Goal: Task Accomplishment & Management: Manage account settings

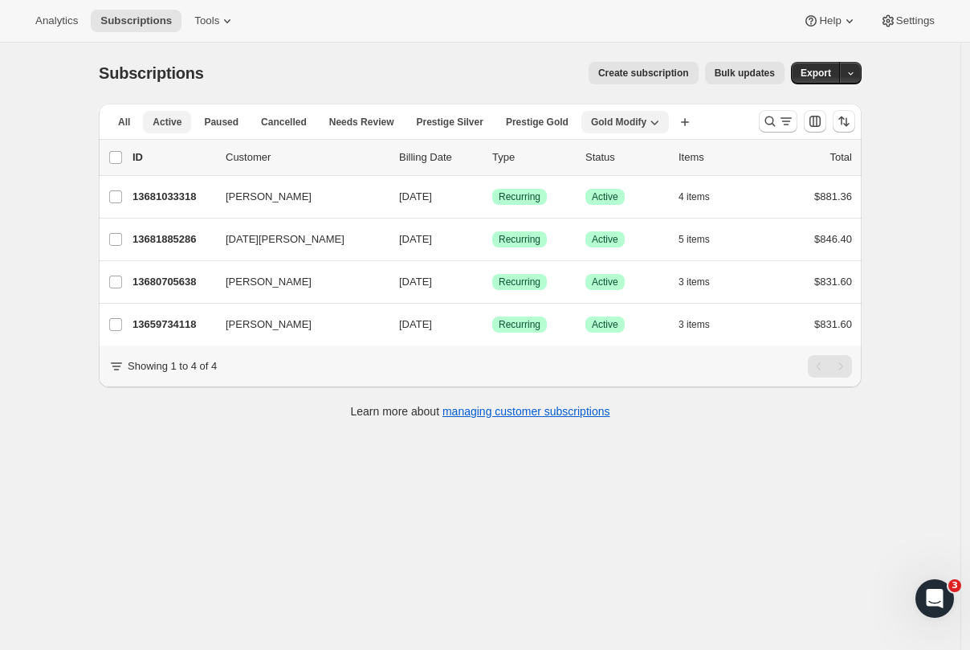
click at [170, 121] on span "Active" at bounding box center [167, 122] width 29 height 13
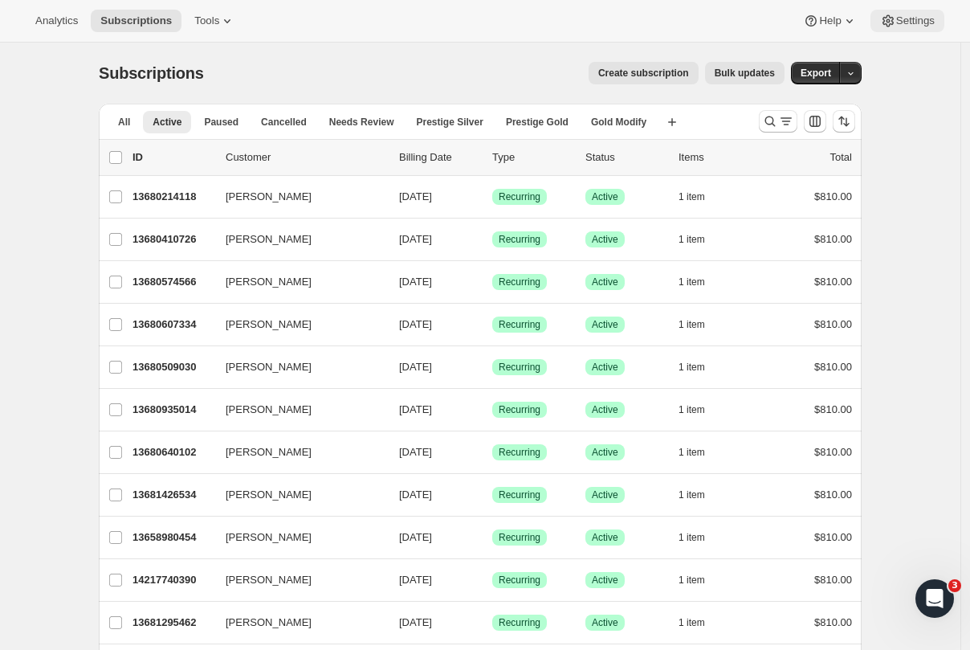
click at [901, 18] on span "Settings" at bounding box center [916, 20] width 39 height 13
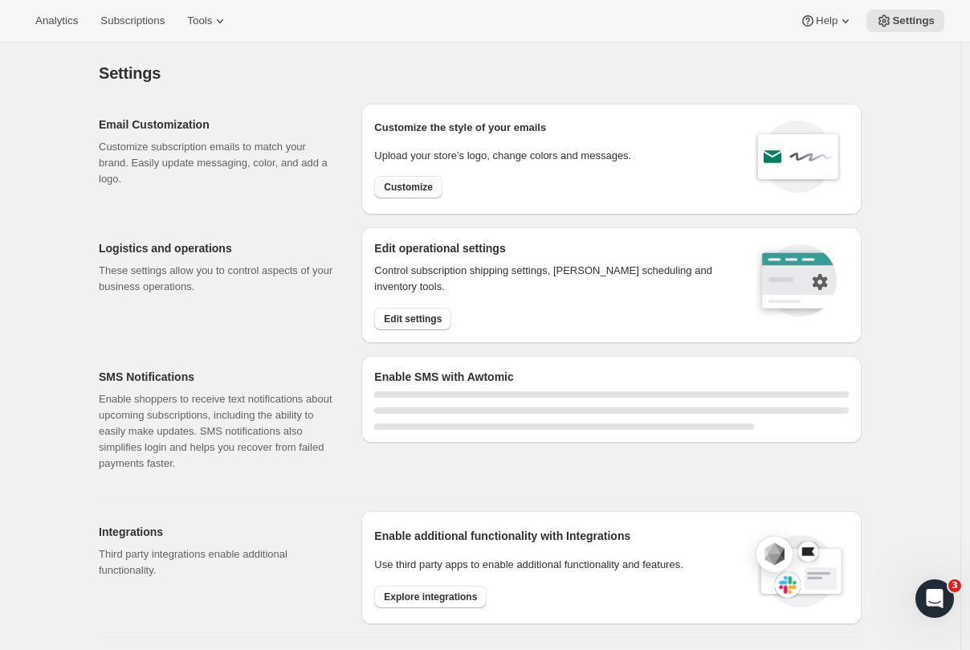
click at [417, 187] on span "Customize" at bounding box center [408, 187] width 49 height 13
click at [426, 180] on button "Customize" at bounding box center [408, 187] width 68 height 22
select select "subscriptionMessage"
select select "5"
select select "15"
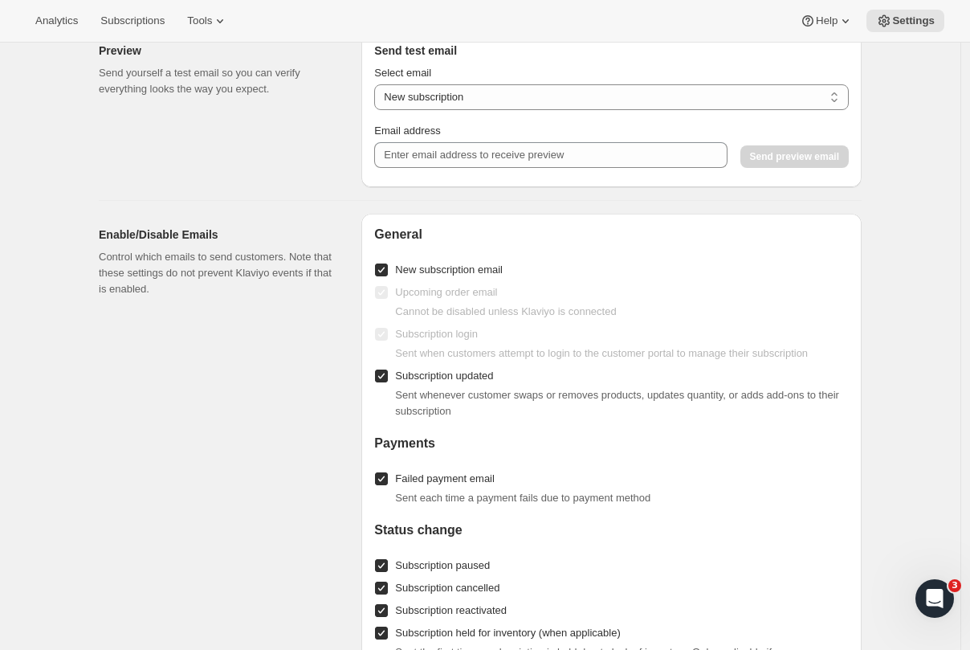
scroll to position [1263, 0]
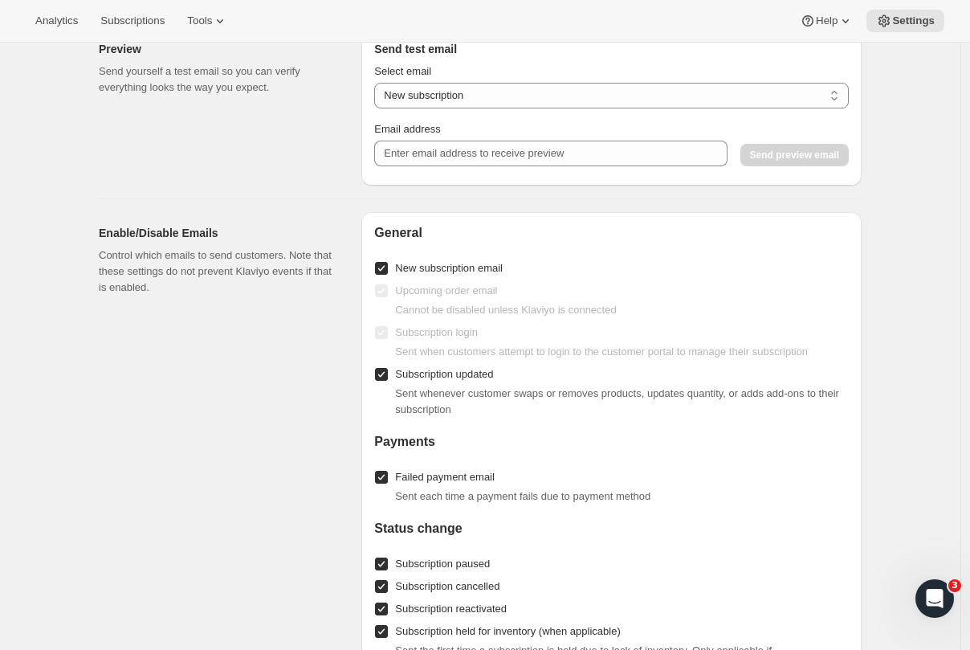
click at [386, 262] on input "New subscription email" at bounding box center [381, 268] width 13 height 13
checkbox input "false"
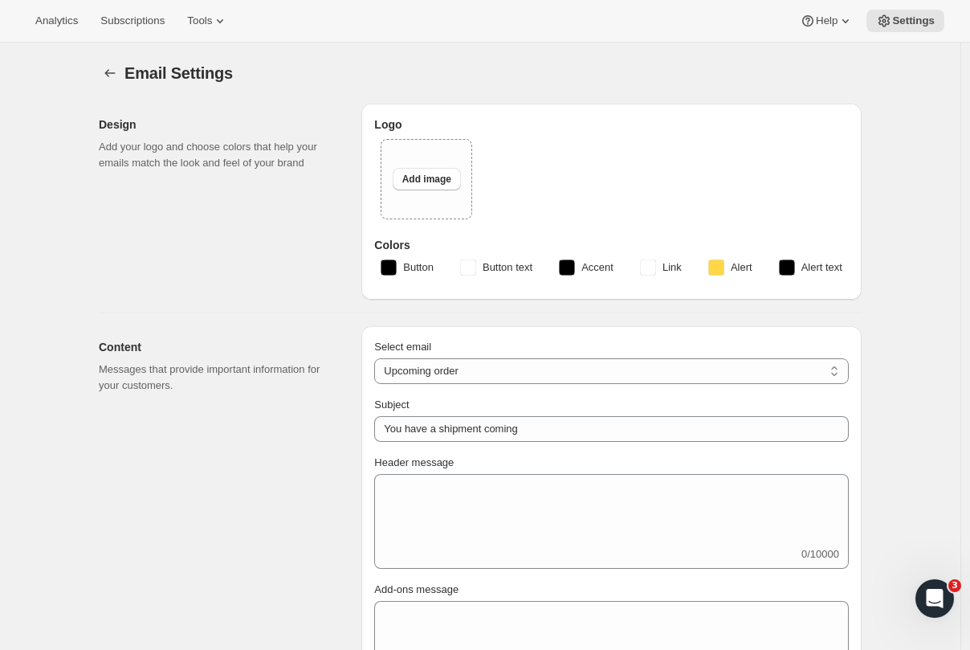
scroll to position [0, 0]
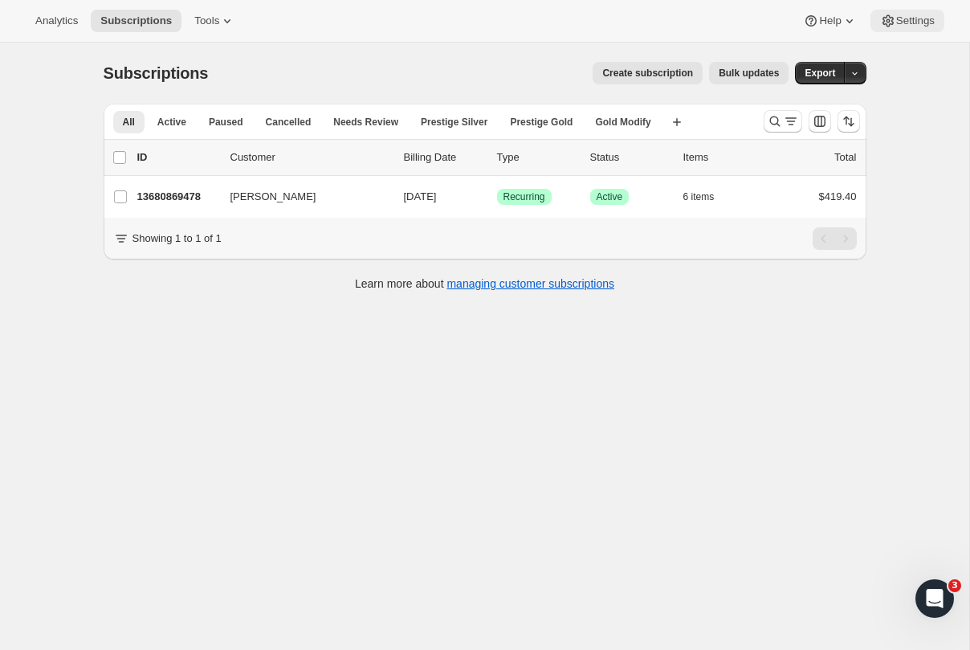
click at [909, 26] on span "Settings" at bounding box center [916, 20] width 39 height 13
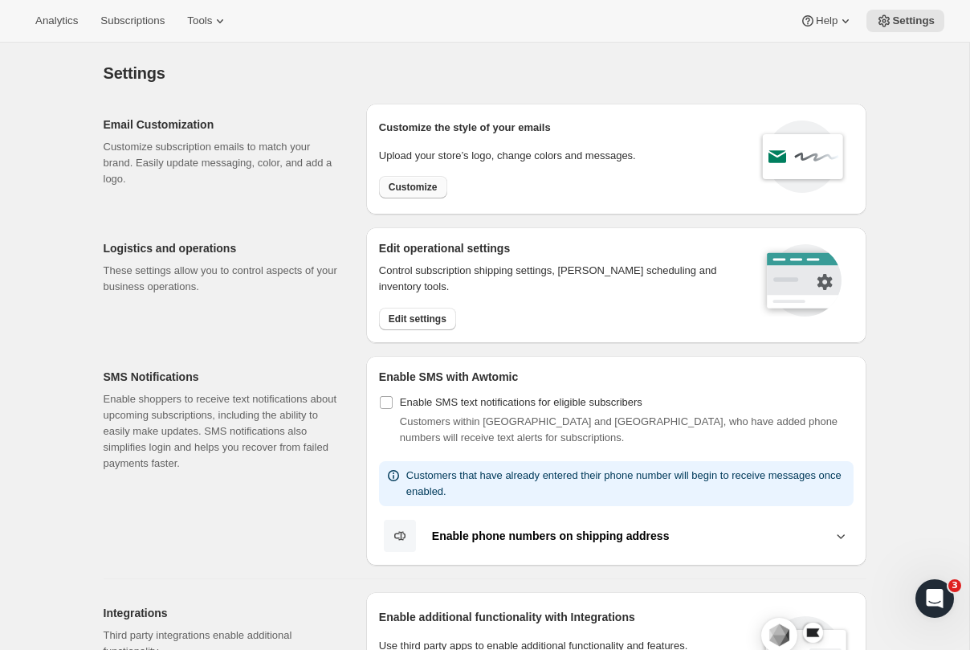
click at [398, 192] on span "Customize" at bounding box center [413, 187] width 49 height 13
select select "subscriptionMessage"
select select "5"
select select "15"
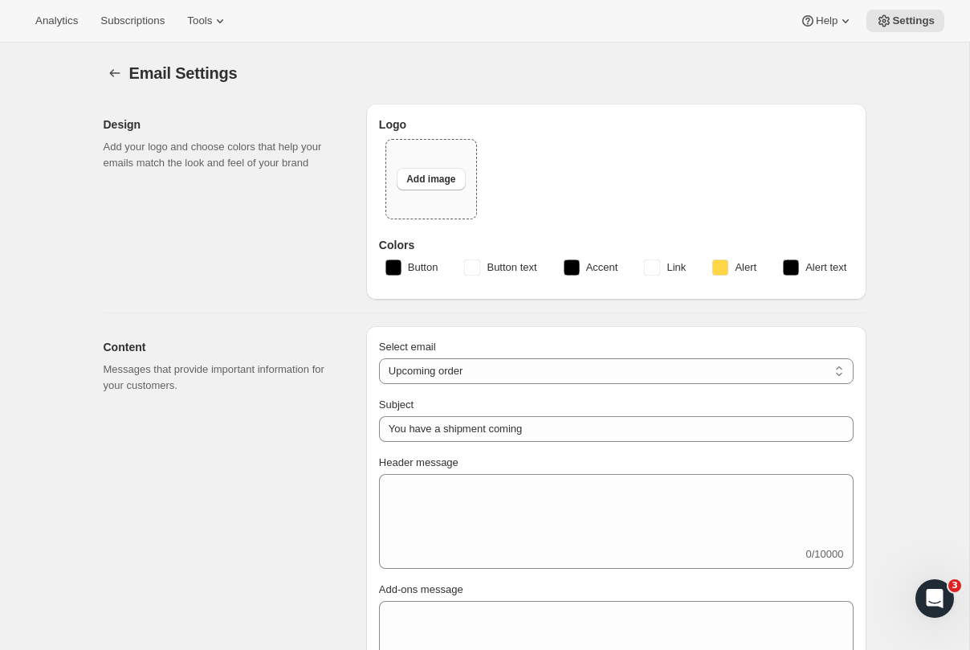
type input "Craggy Range"
checkbox input "false"
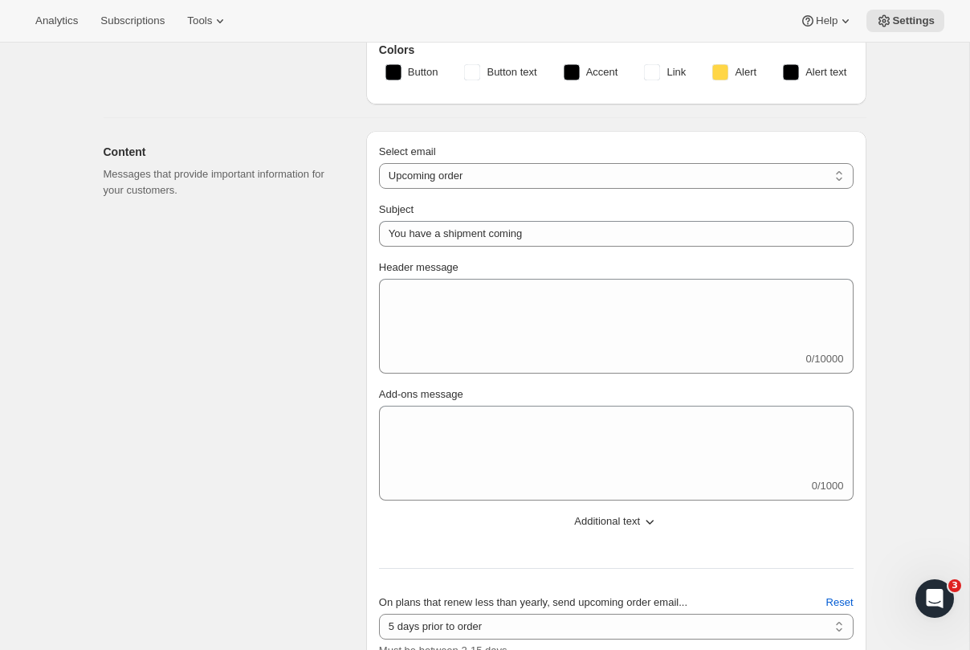
scroll to position [123, 0]
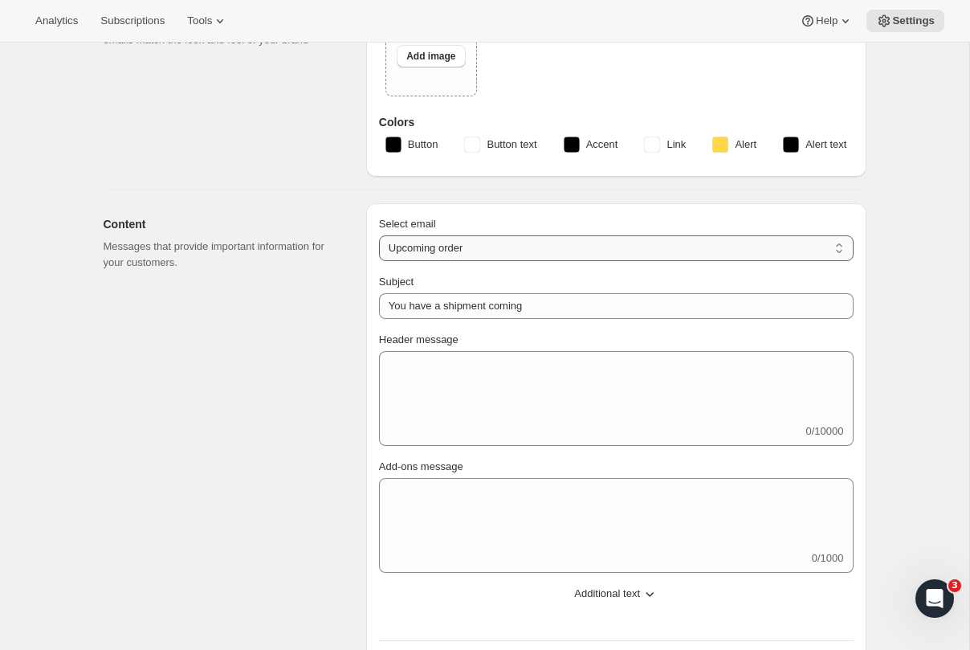
select select "welcomeMessage"
type input "Your new subscription"
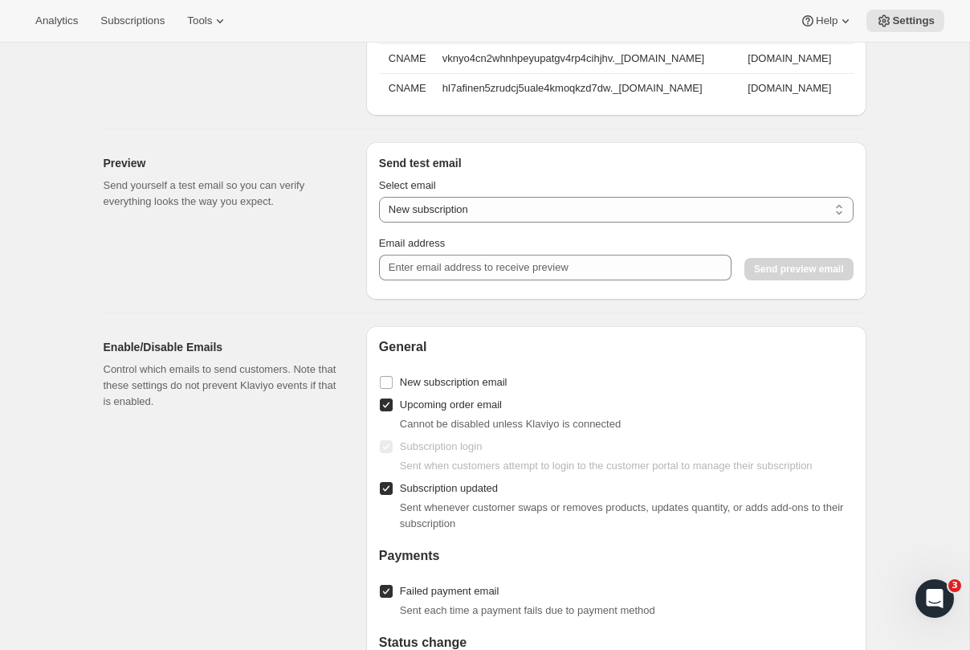
scroll to position [944, 0]
click at [390, 405] on input "Upcoming order email" at bounding box center [386, 405] width 13 height 13
checkbox input "false"
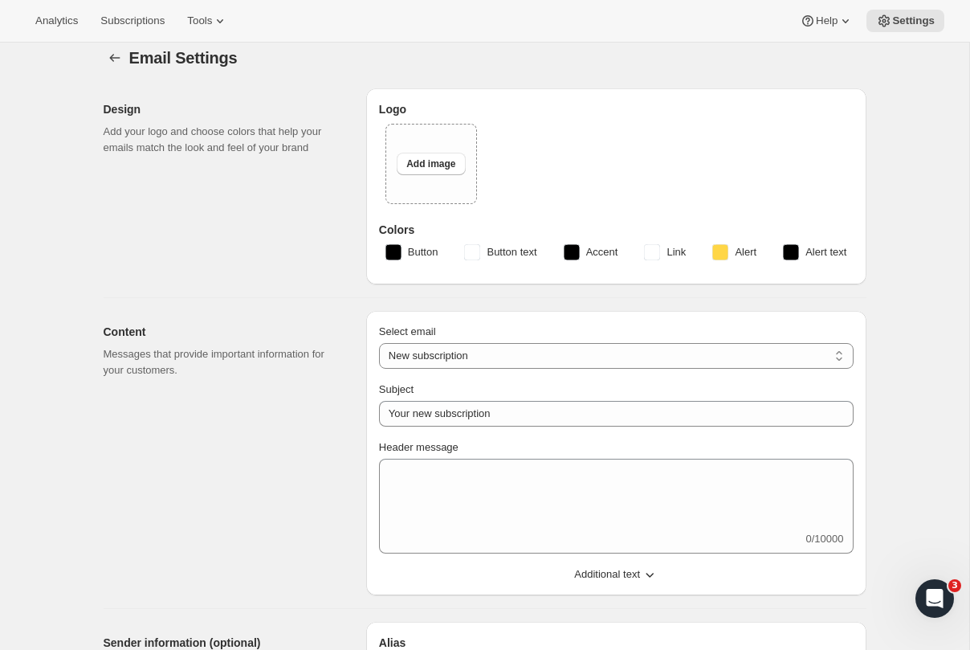
scroll to position [78, 0]
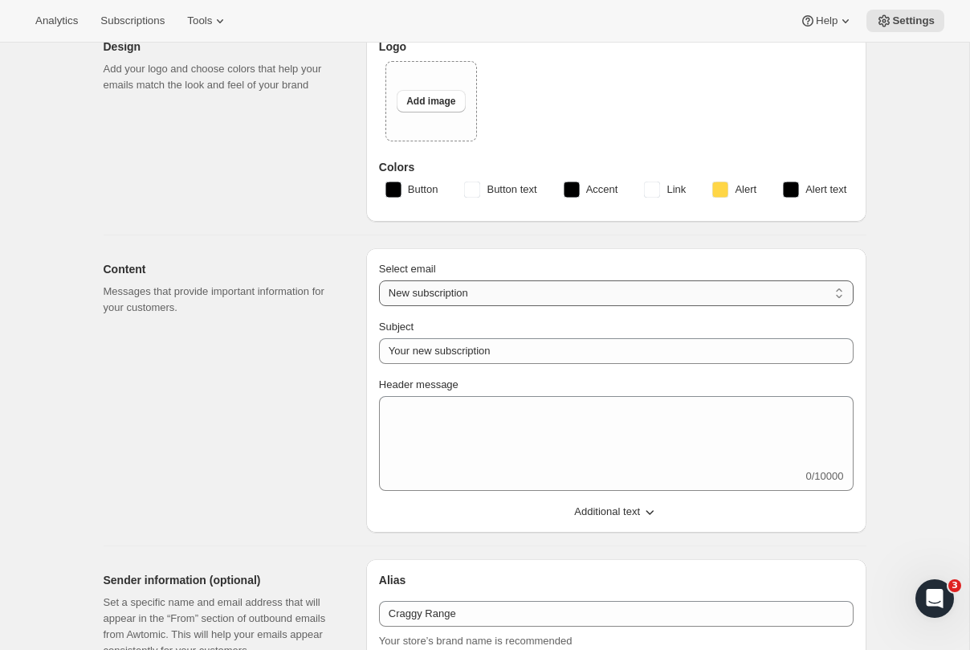
select select "subscriptionMessage"
type input "You have a shipment coming"
select select "5"
select select "15"
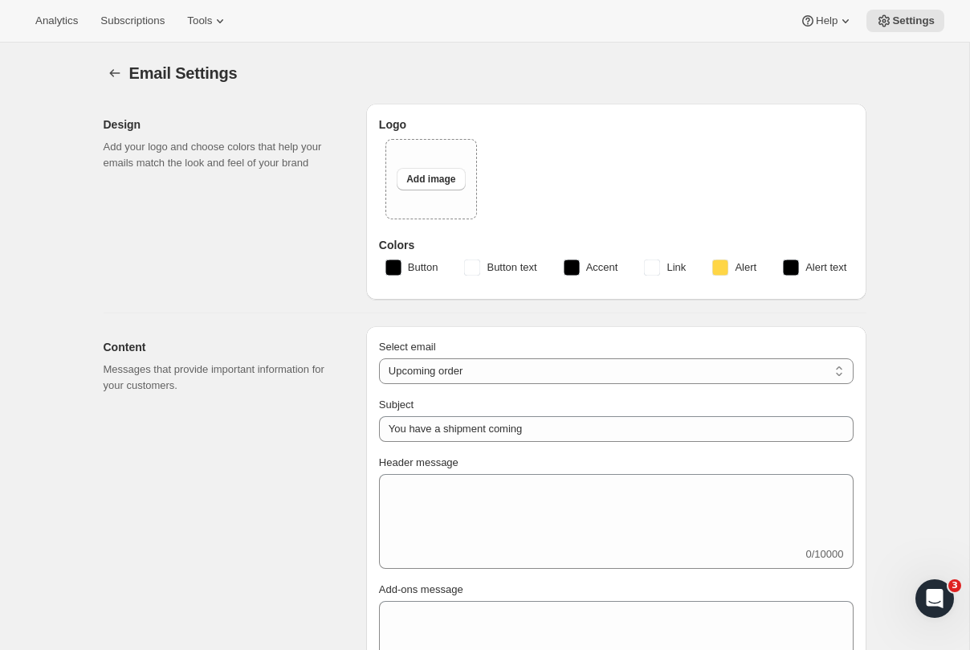
scroll to position [0, 0]
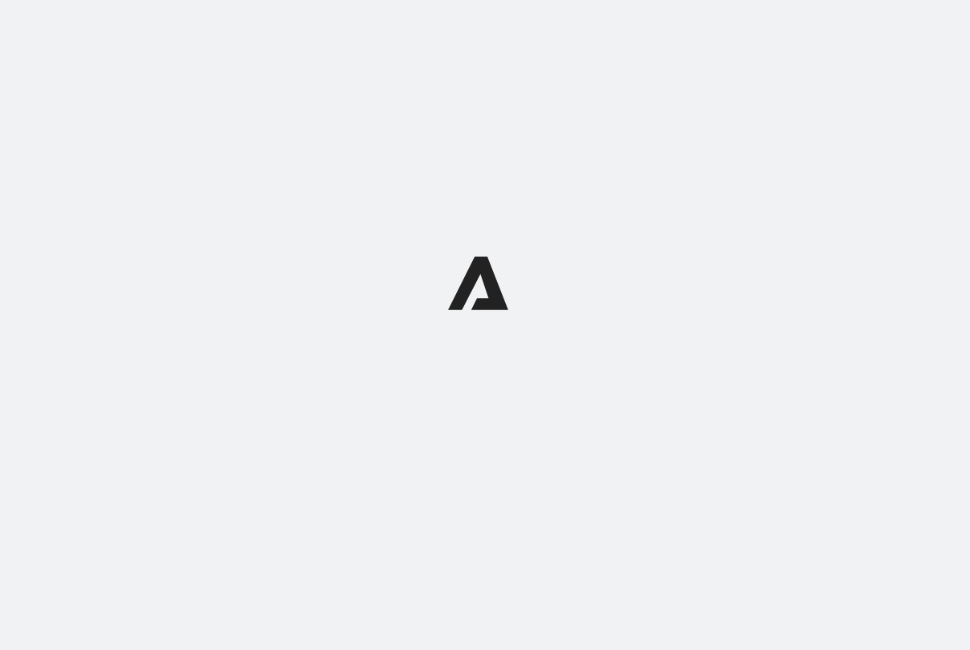
select select "subscriptionMessage"
select select "5"
select select "15"
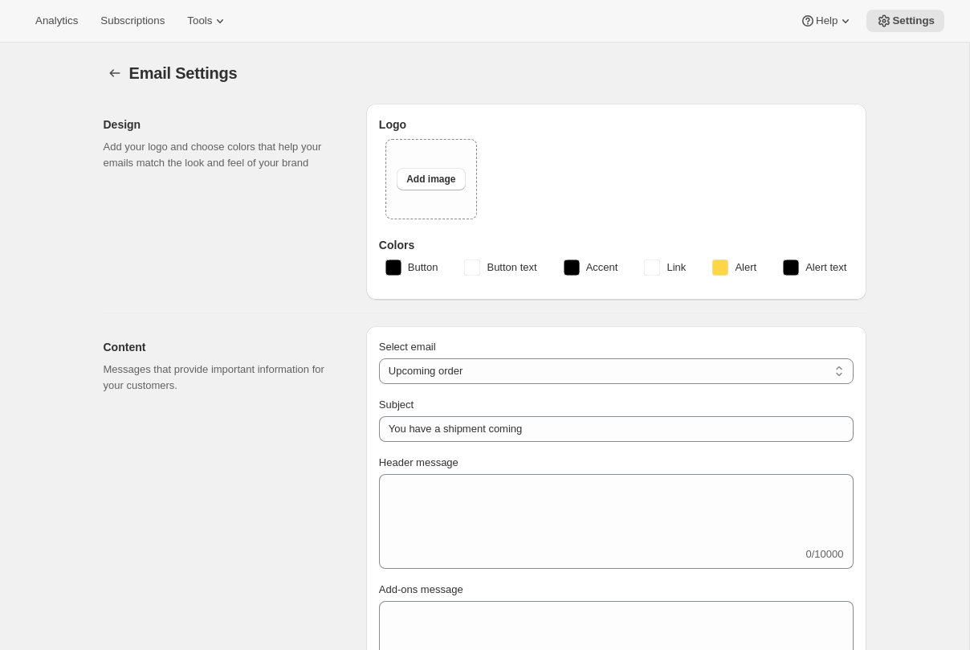
type input "Craggy Range"
checkbox input "false"
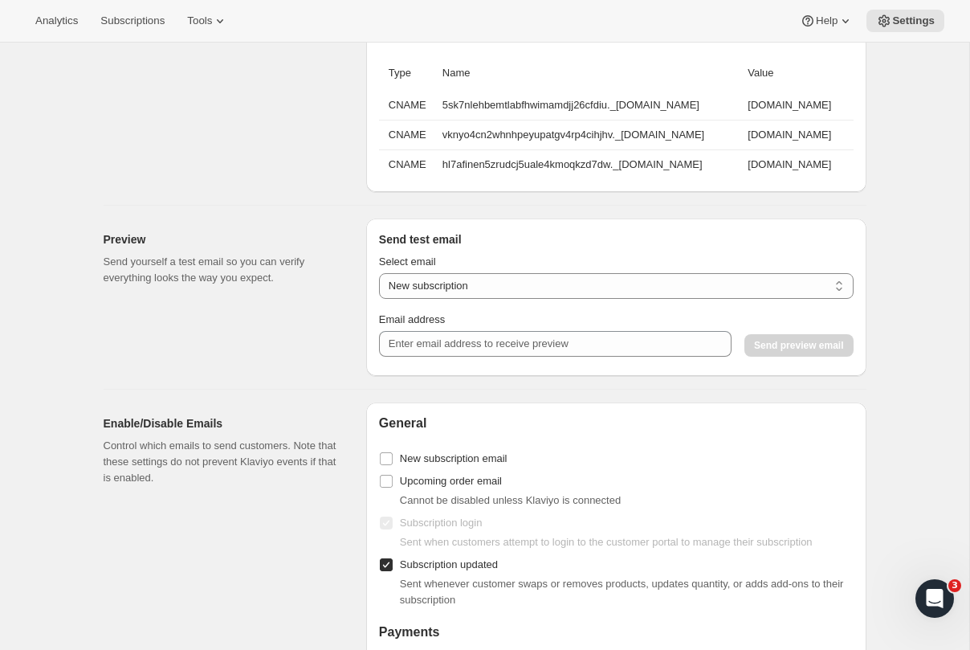
scroll to position [1301, 0]
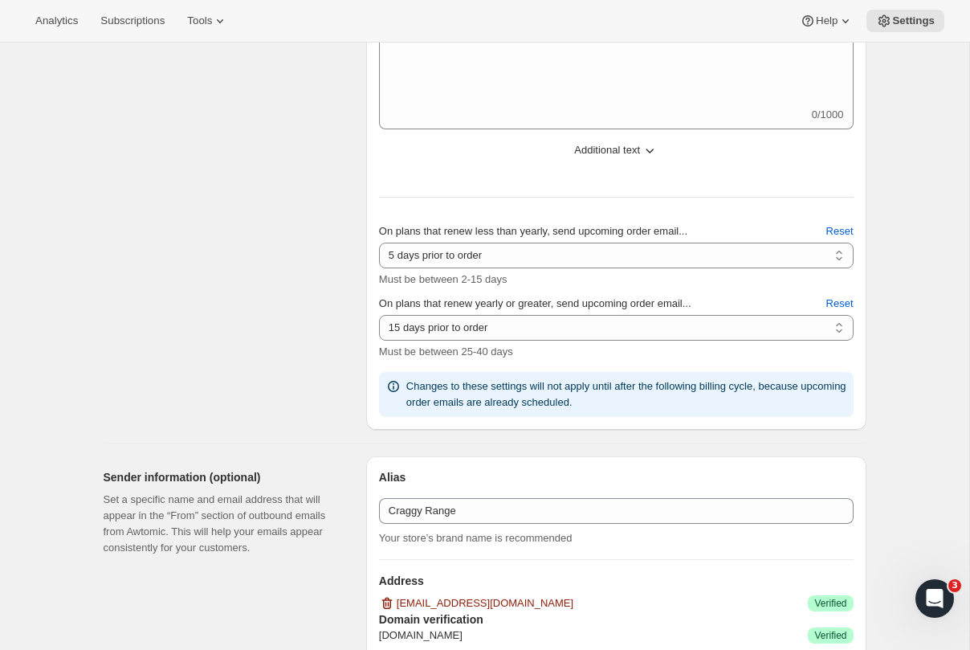
scroll to position [589, 0]
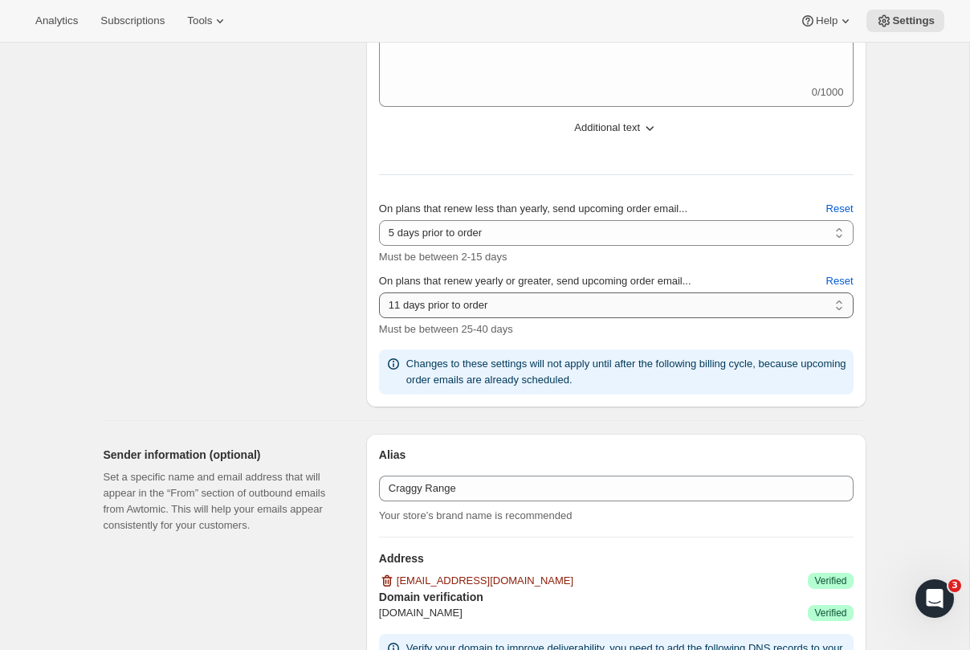
select select "10"
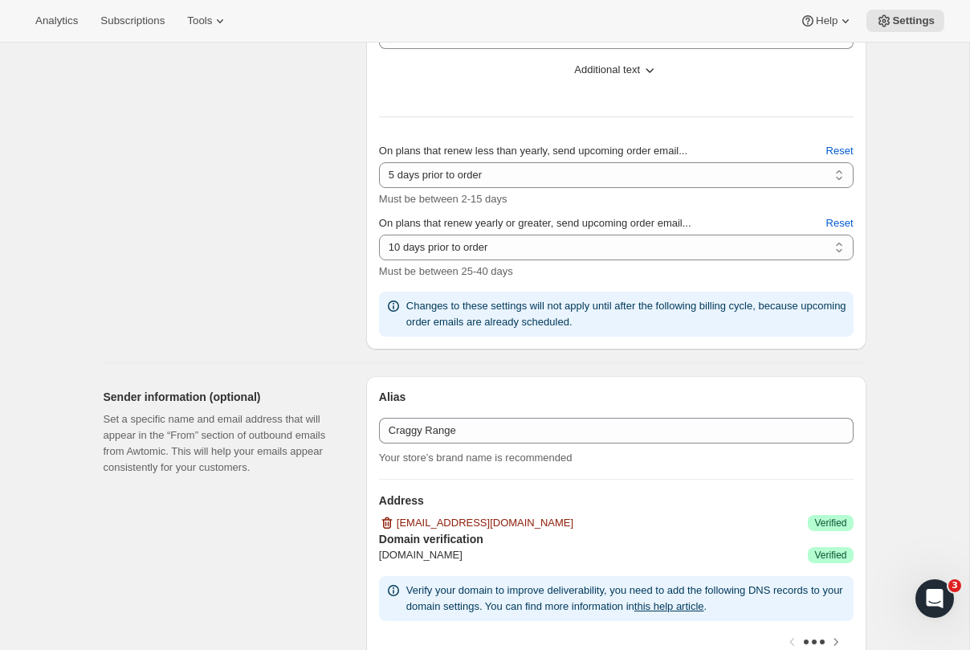
scroll to position [700, 0]
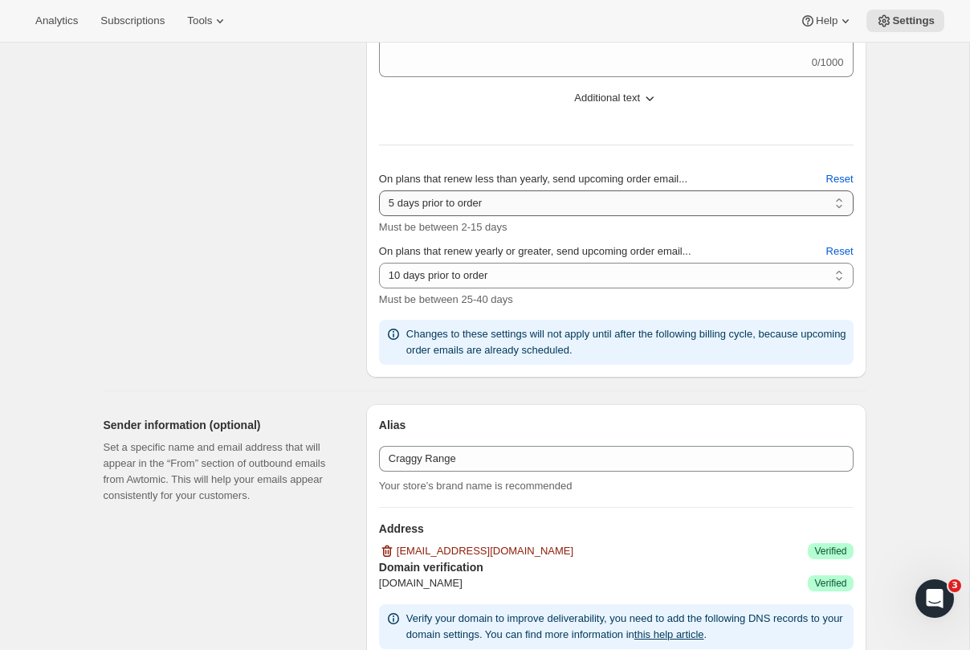
select select "2"
click at [304, 223] on div "Content Messages that provide important information for your customers." at bounding box center [229, 43] width 250 height 670
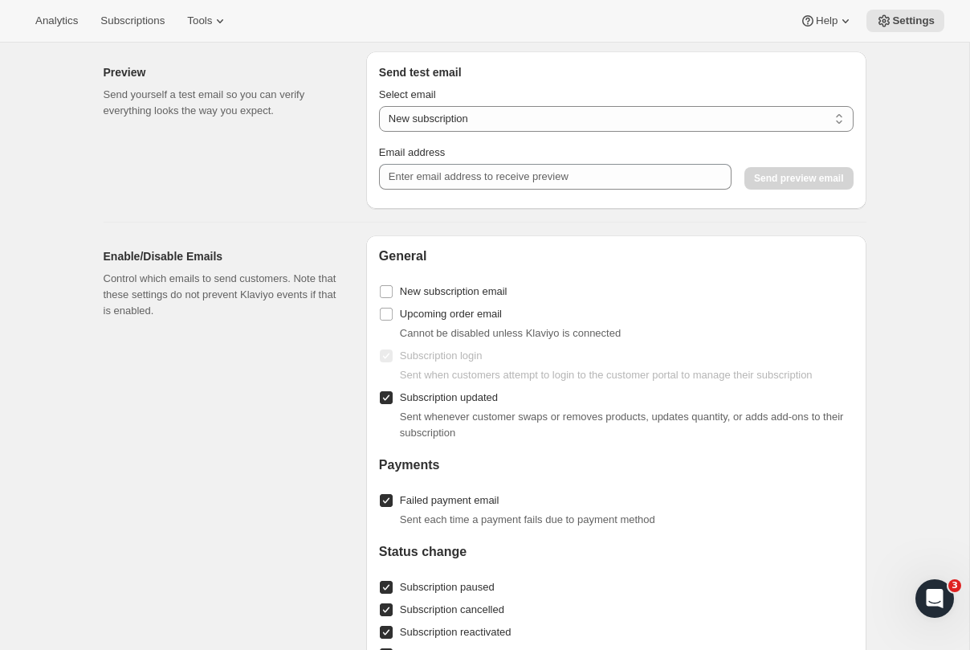
scroll to position [1428, 0]
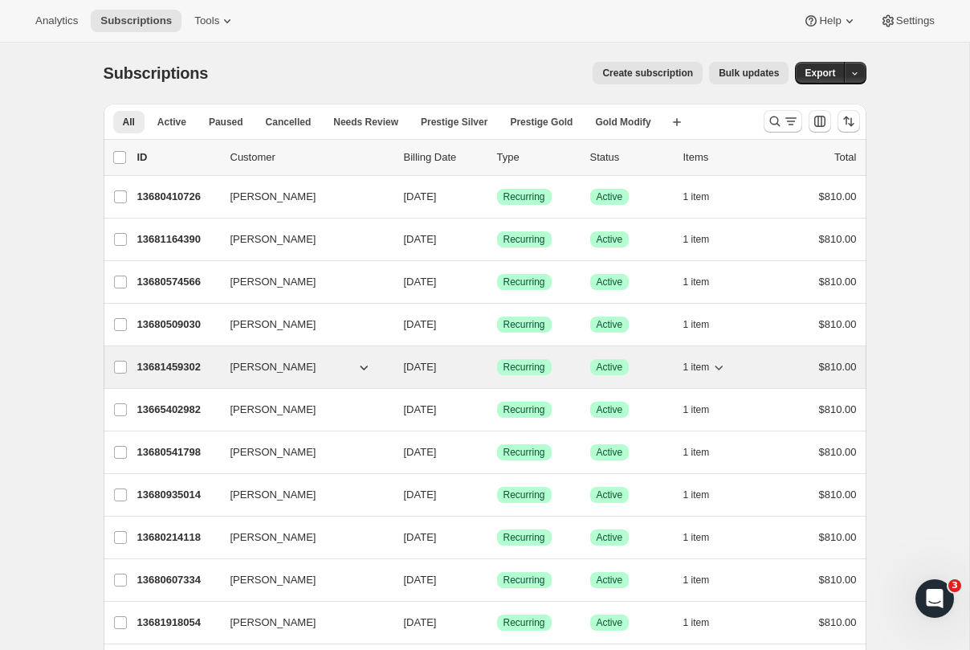
click at [263, 362] on span "Daniel Johnston" at bounding box center [274, 367] width 86 height 16
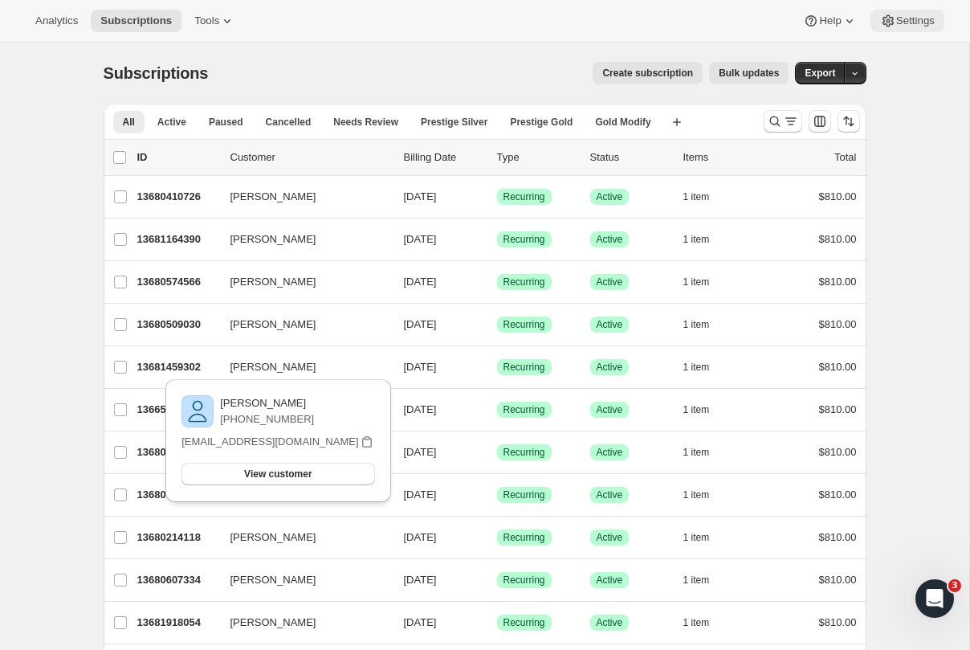
click at [903, 15] on span "Settings" at bounding box center [916, 20] width 39 height 13
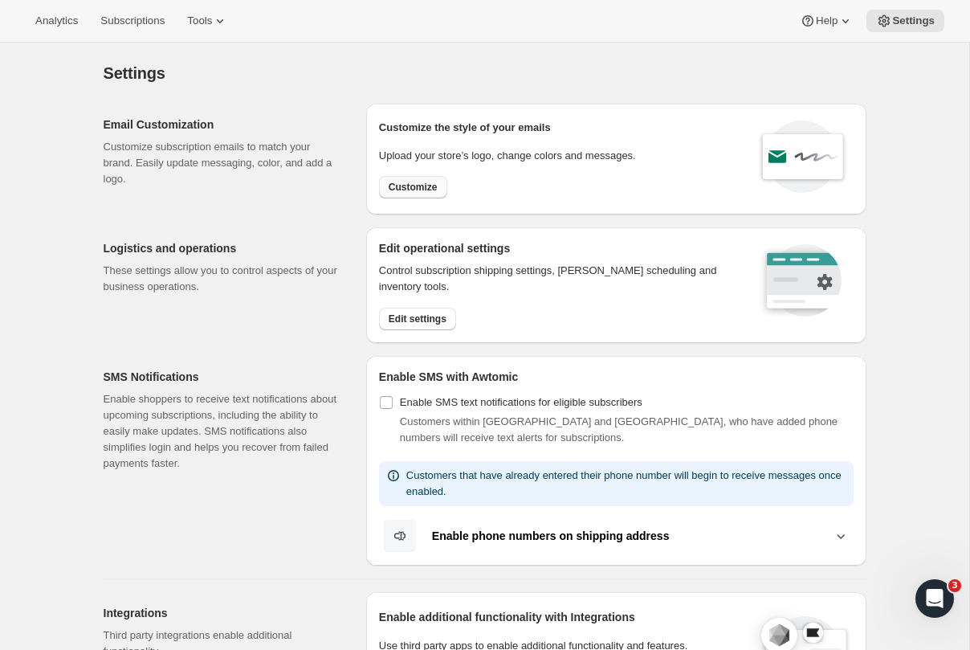
click at [403, 180] on button "Customize" at bounding box center [413, 187] width 68 height 22
select select "subscriptionMessage"
select select "5"
select select "15"
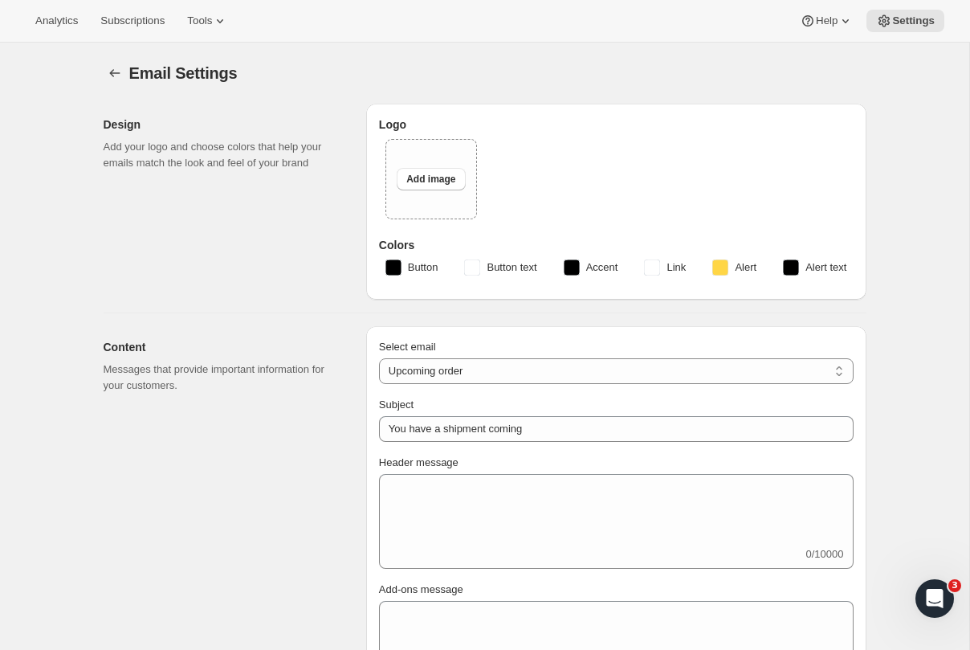
select select "2"
select select "10"
type input "Craggy Range"
checkbox input "false"
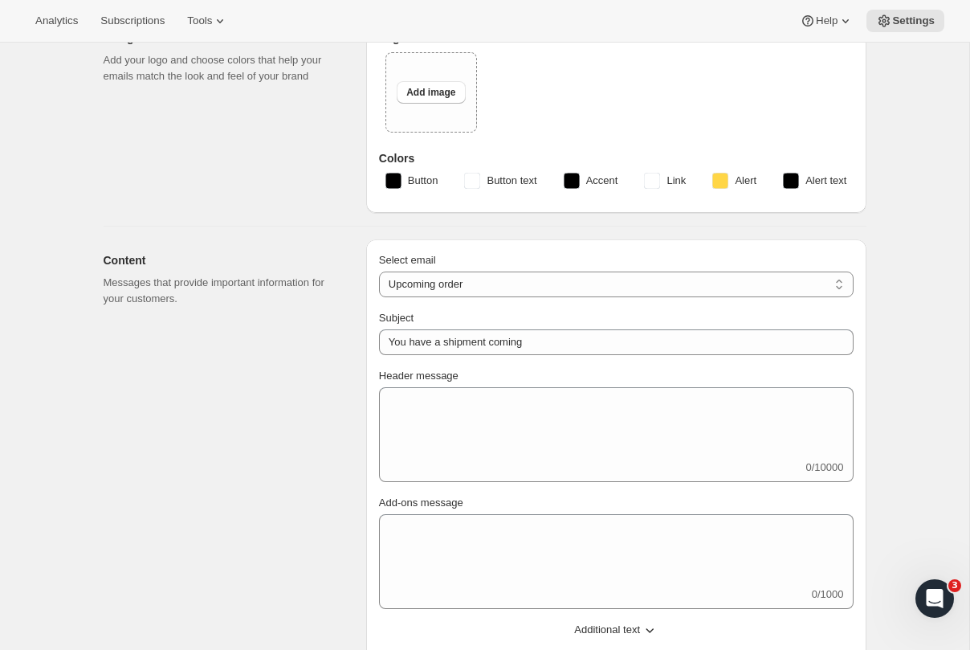
scroll to position [67, 0]
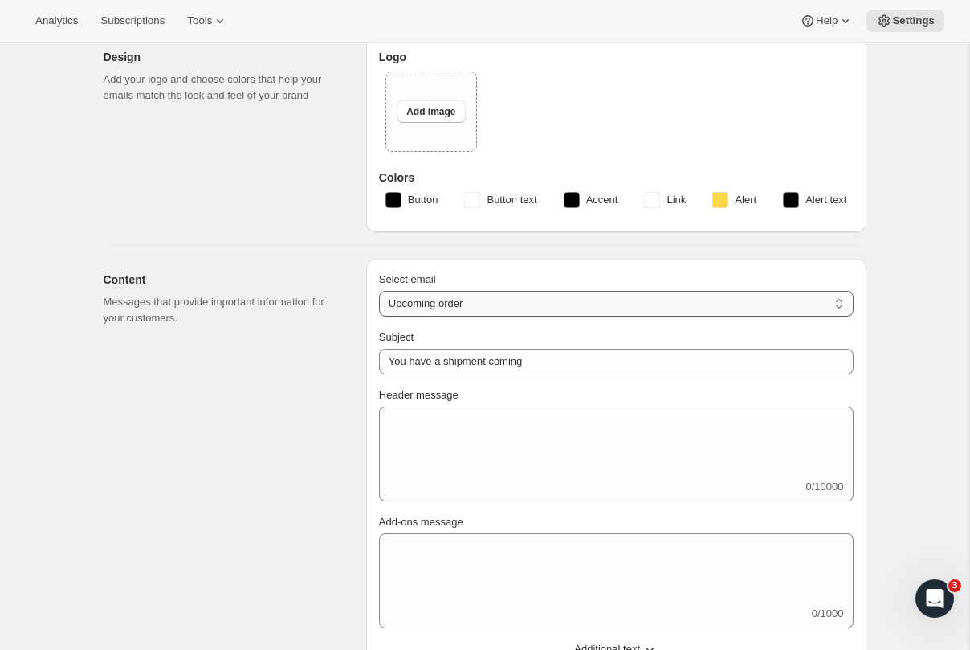
select select "subscriptionUpdatedMessage"
type input "Subscription updated"
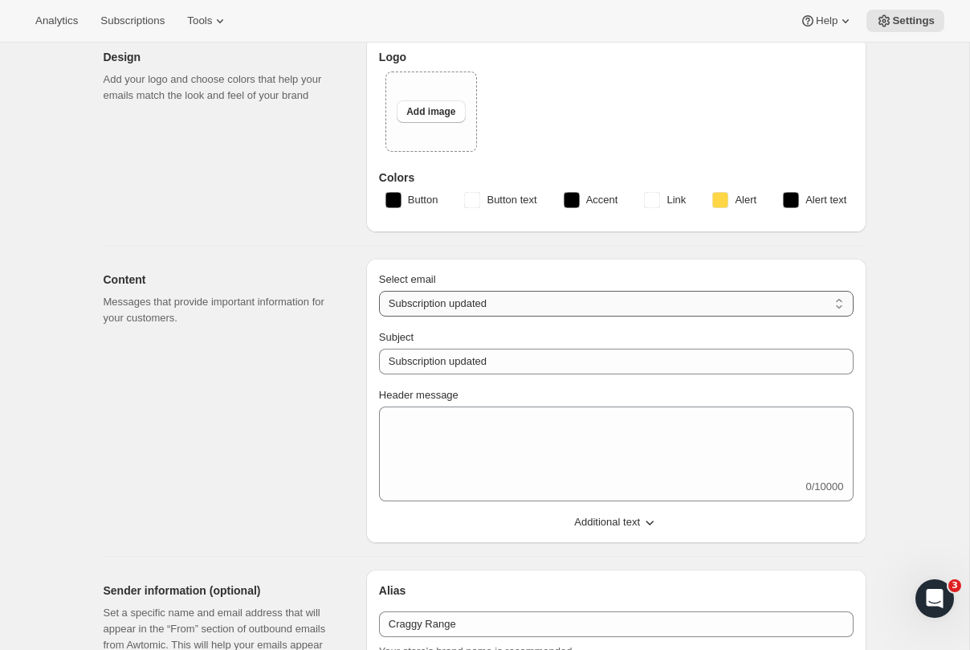
select select "failedPaymentMessage"
type input "Issue with Payment"
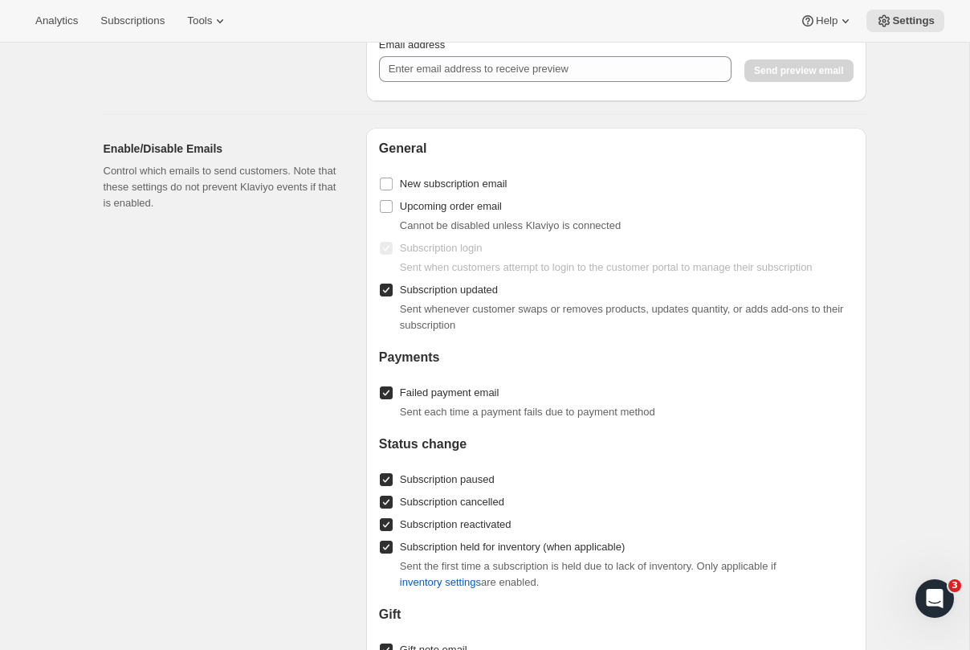
scroll to position [1149, 0]
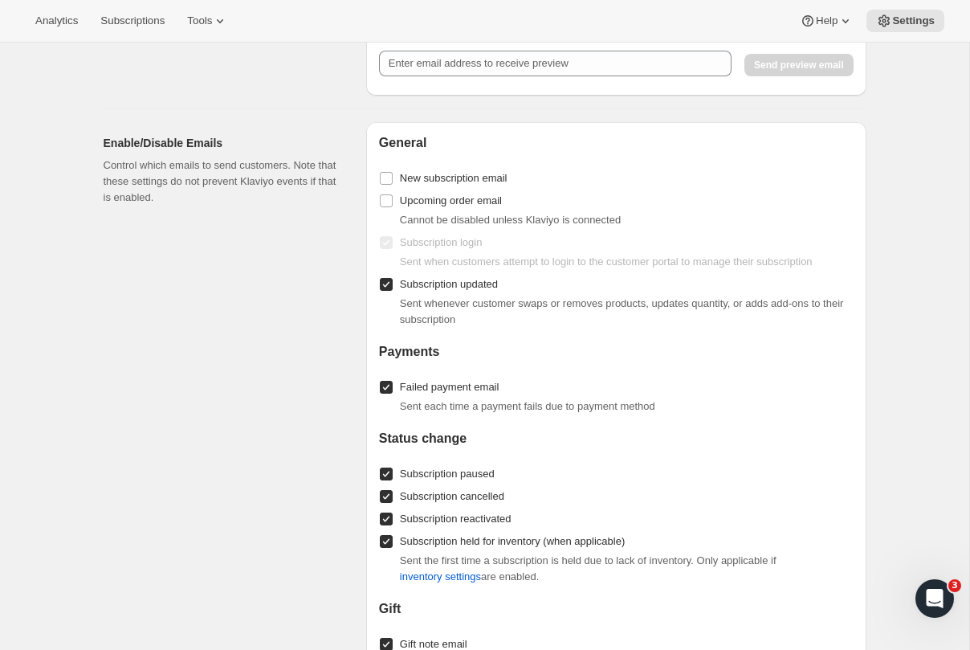
click at [386, 476] on input "Subscription paused" at bounding box center [386, 474] width 13 height 13
checkbox input "false"
click at [386, 496] on input "Subscription cancelled" at bounding box center [386, 496] width 13 height 13
checkbox input "false"
click at [384, 518] on input "Subscription reactivated" at bounding box center [386, 519] width 13 height 13
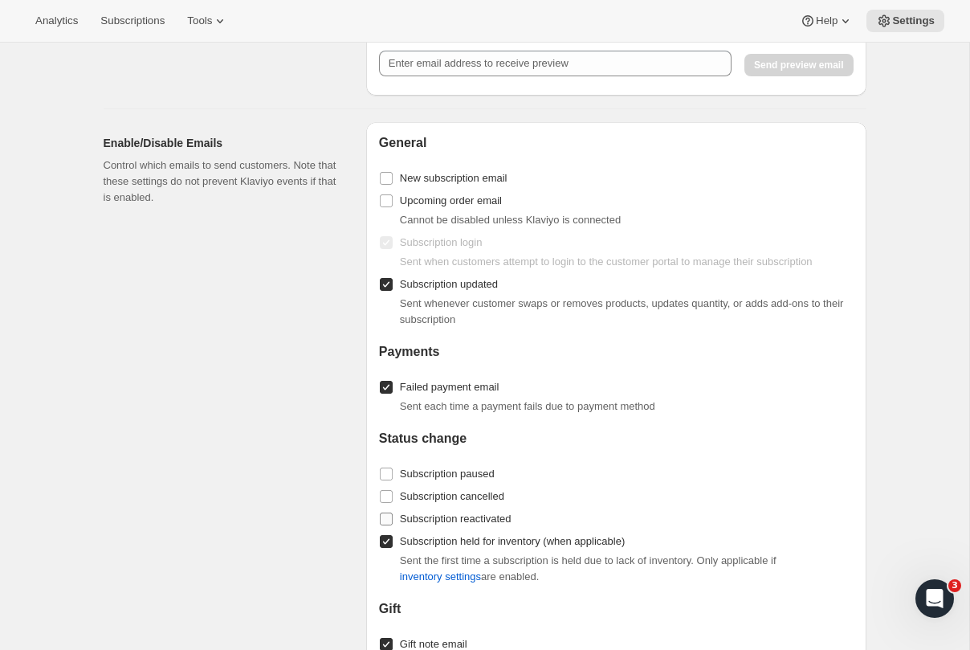
checkbox input "false"
click at [381, 543] on input "Subscription held for inventory (when applicable)" at bounding box center [386, 541] width 13 height 13
checkbox input "false"
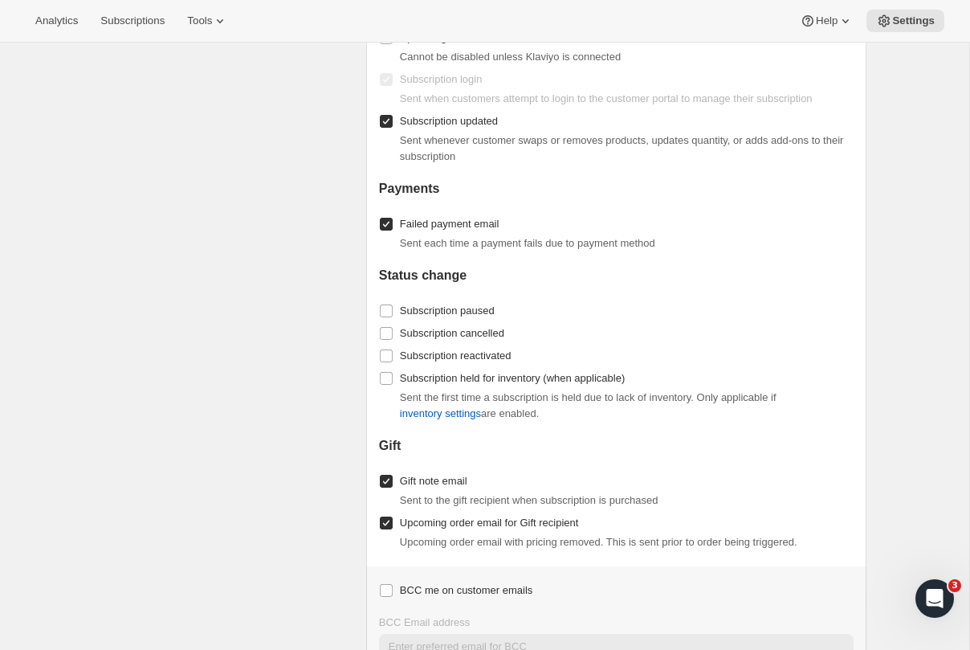
scroll to position [1311, 0]
click at [386, 525] on input "Upcoming order email for Gift recipient" at bounding box center [386, 523] width 13 height 13
checkbox input "false"
click at [386, 487] on input "Gift note email" at bounding box center [386, 482] width 13 height 13
checkbox input "false"
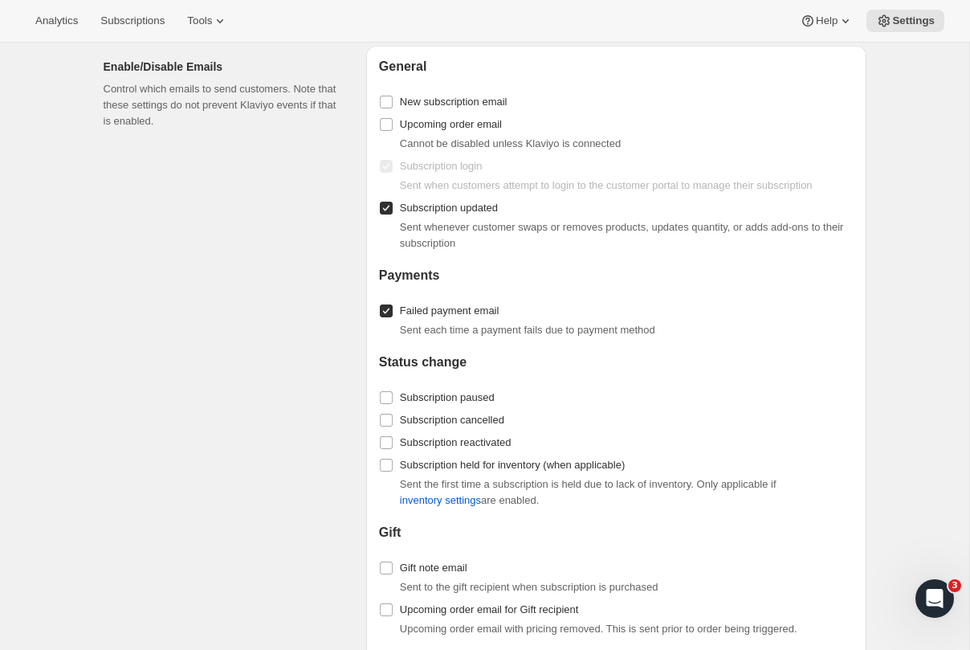
scroll to position [1302, 0]
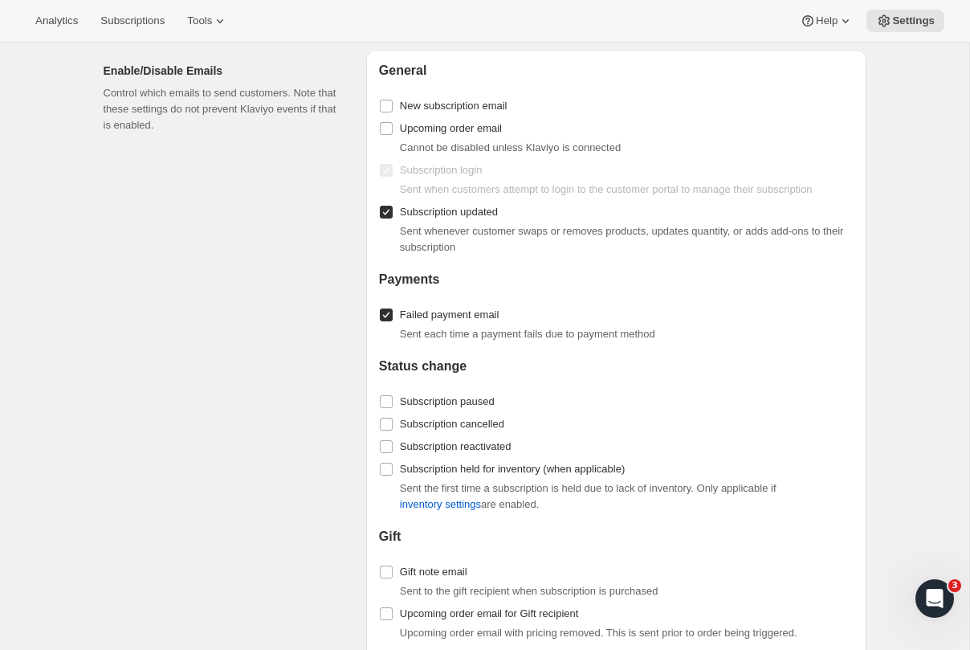
click at [383, 211] on input "Subscription updated" at bounding box center [386, 212] width 13 height 13
checkbox input "false"
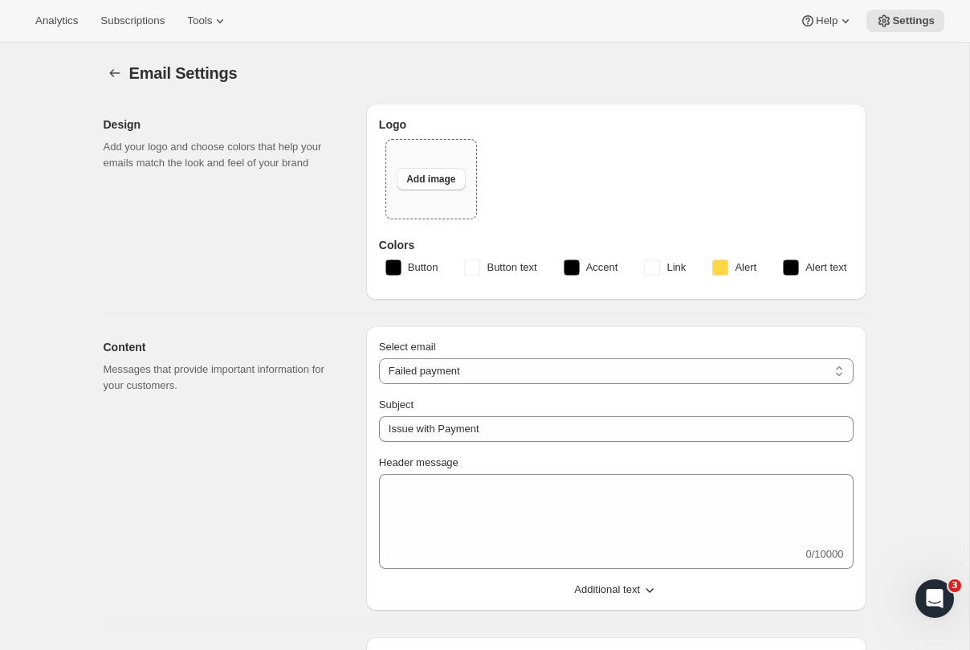
scroll to position [129, 0]
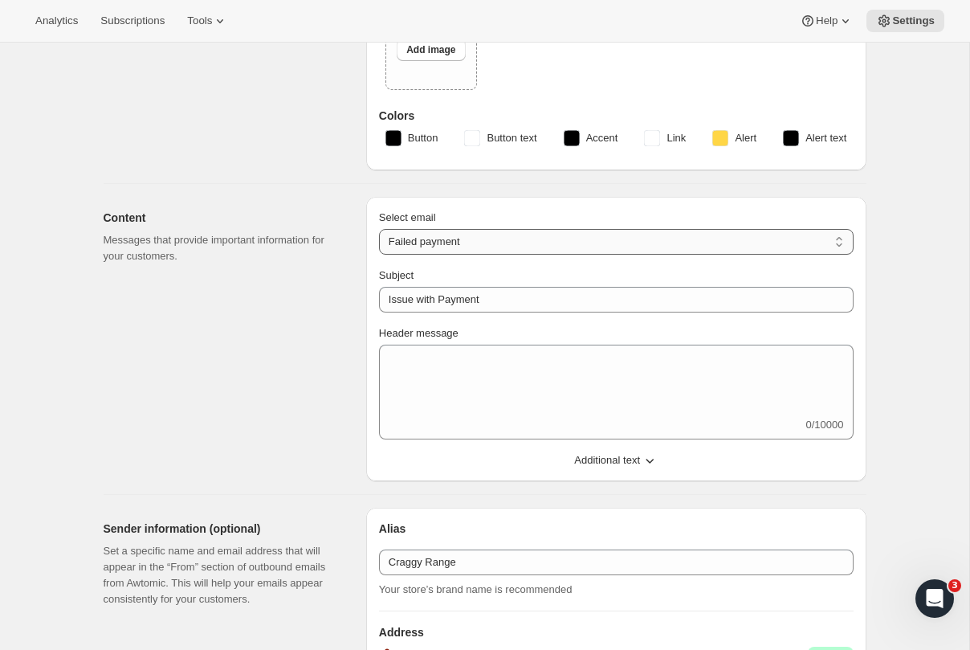
select select "pausedMessage"
type input "Subscription paused"
type textarea "Subscription paused. Reactivate anytime."
select select "reactivatedMessage"
type input "Subscription updated"
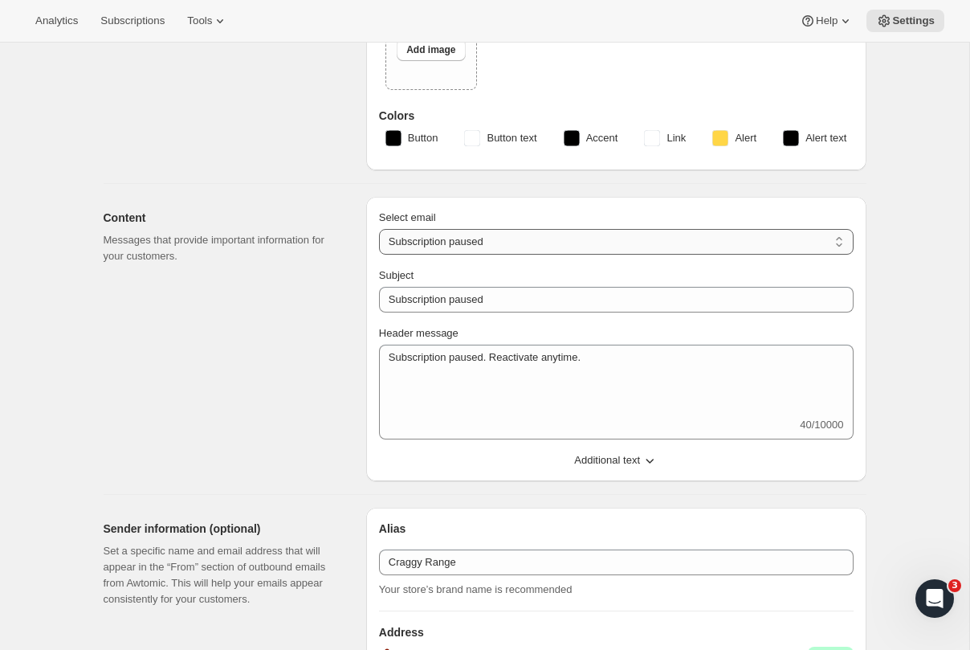
type textarea "Welcome back! We're excited to continue your subscription."
click at [294, 398] on div "Content Messages that provide important information for your customers." at bounding box center [229, 339] width 250 height 284
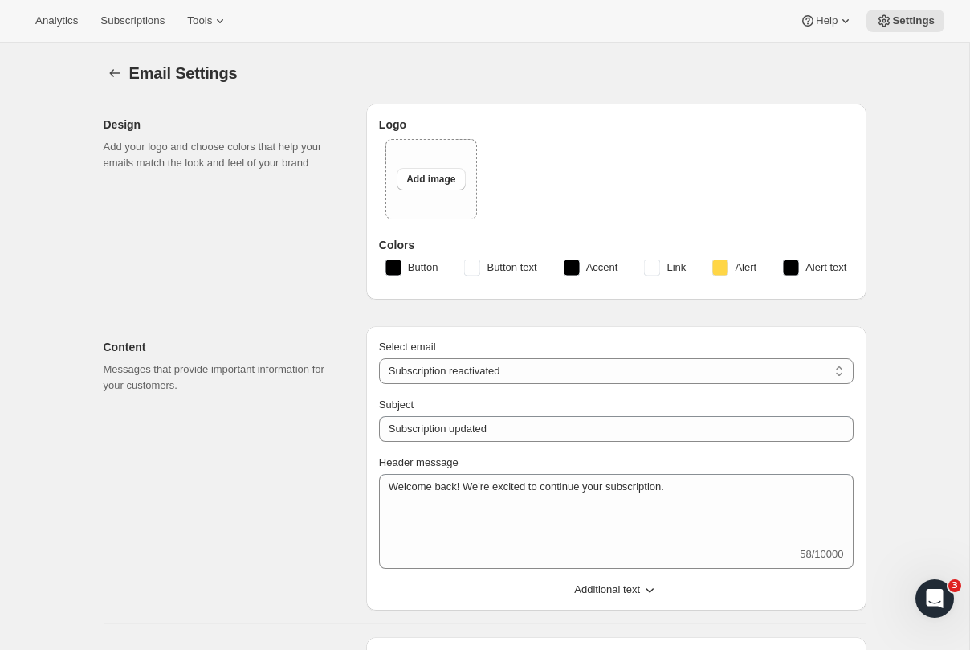
scroll to position [0, 0]
click at [123, 75] on button "Settings" at bounding box center [115, 73] width 22 height 22
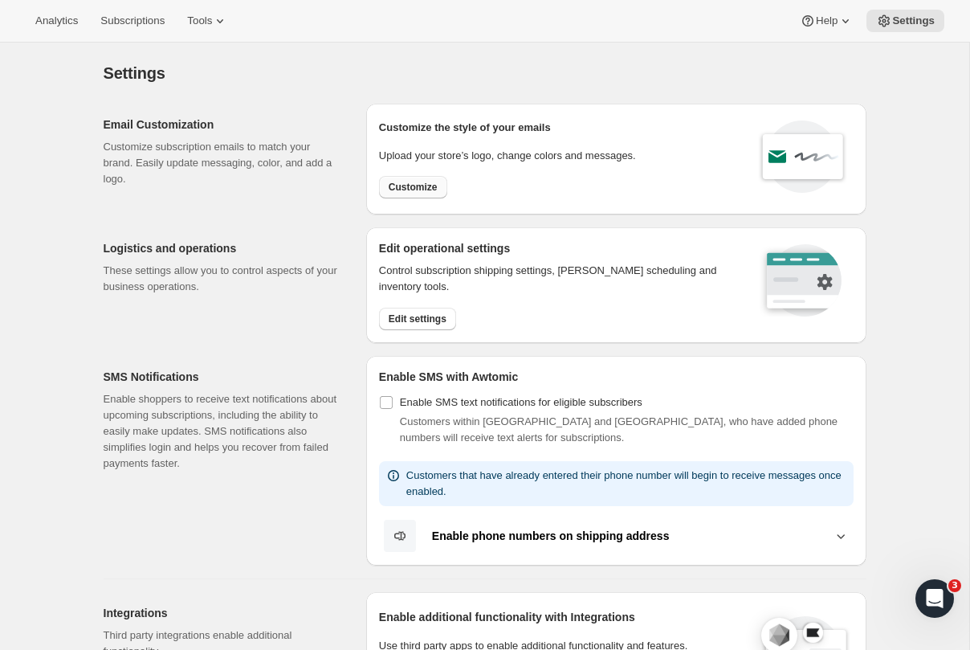
click at [418, 187] on span "Customize" at bounding box center [413, 187] width 49 height 13
select select "subscriptionMessage"
select select "5"
select select "15"
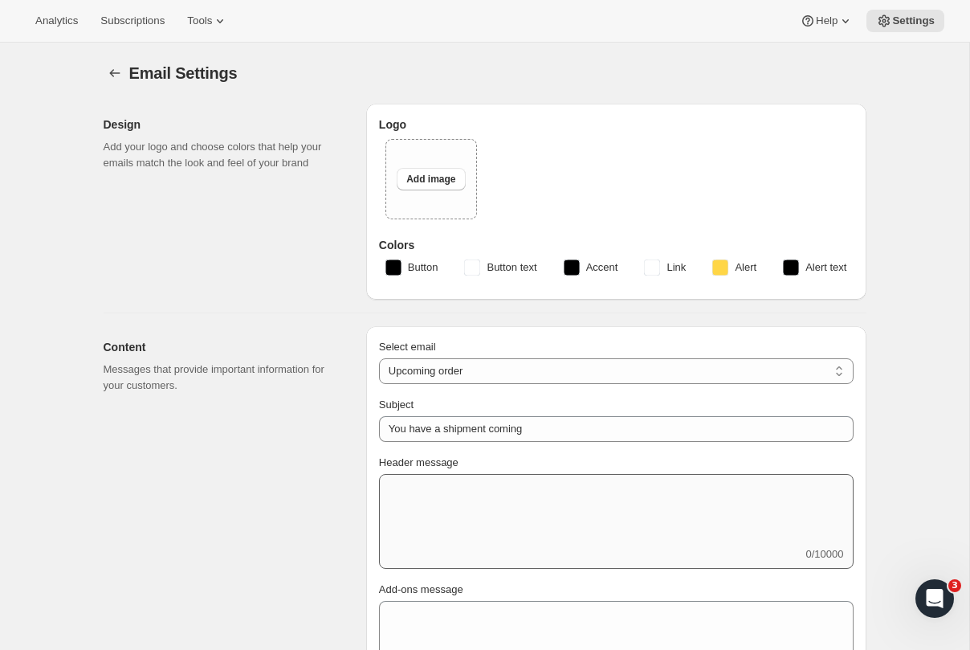
select select "2"
select select "10"
type input "Craggy Range"
checkbox input "false"
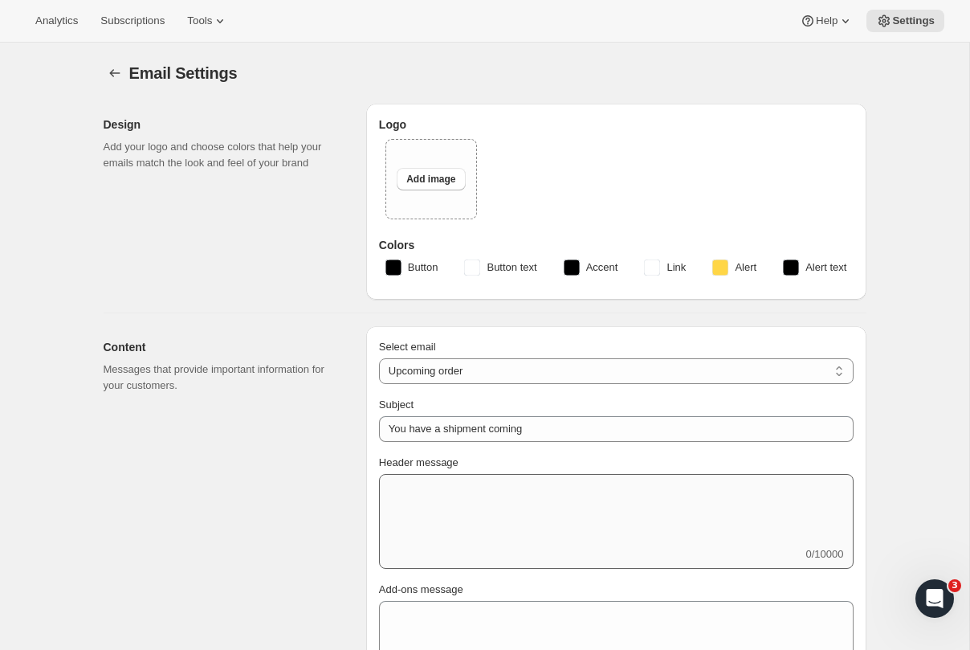
checkbox input "false"
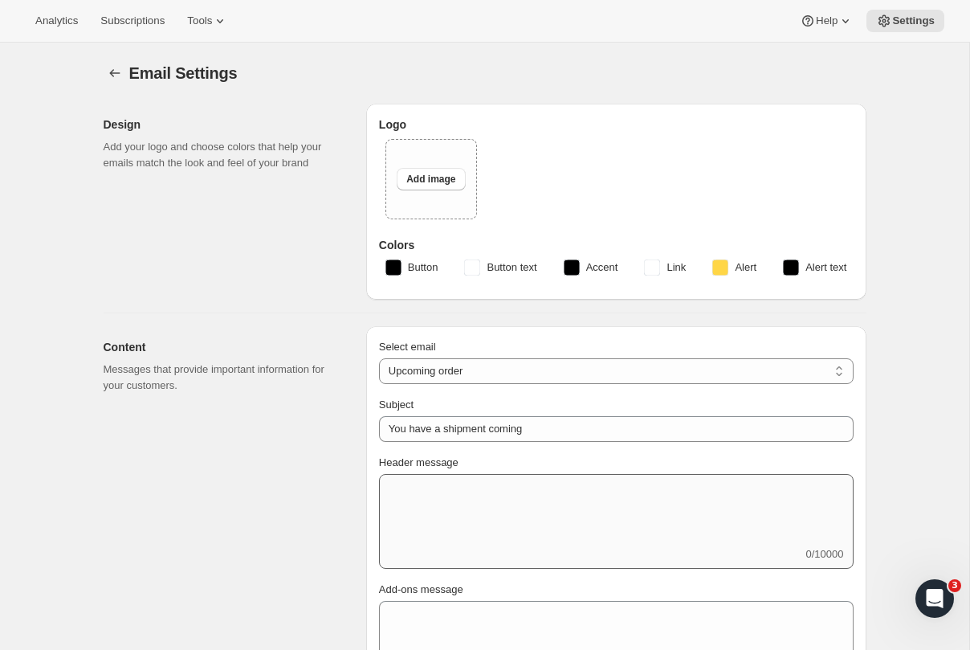
checkbox input "false"
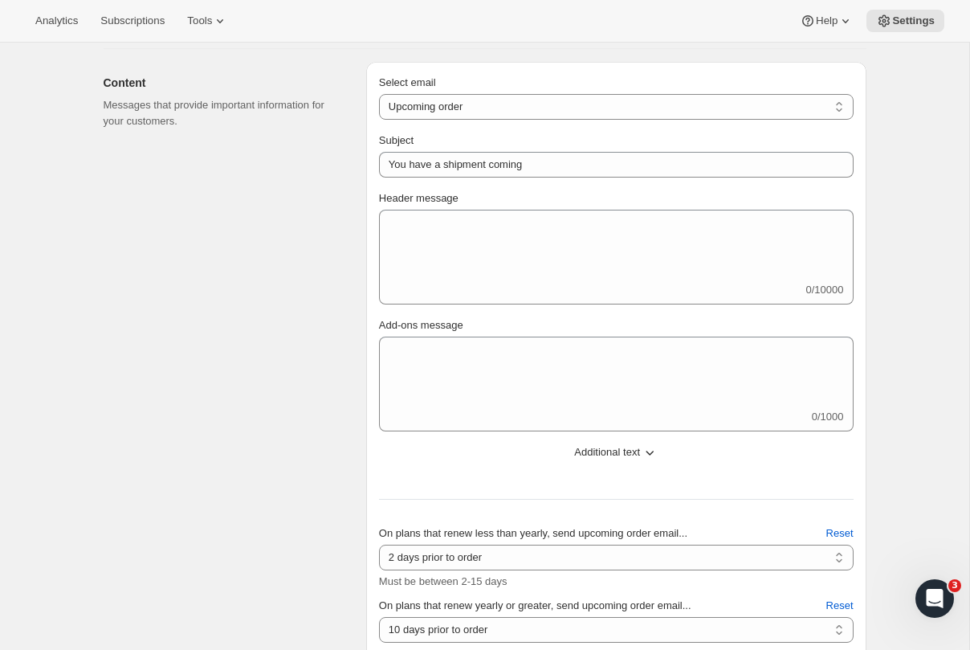
scroll to position [267, 0]
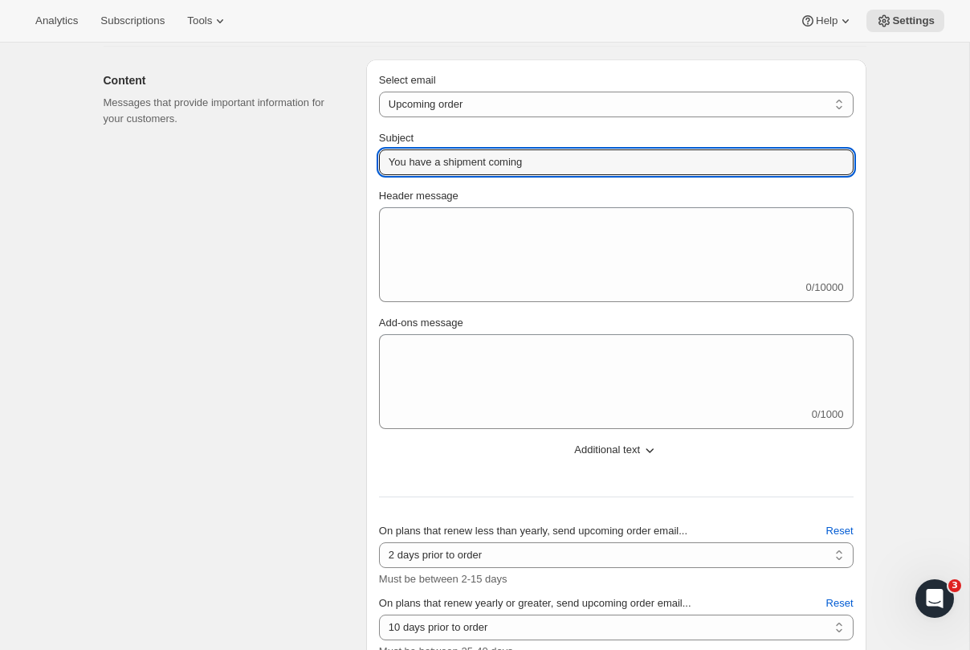
drag, startPoint x: 545, startPoint y: 164, endPoint x: 320, endPoint y: 123, distance: 229.4
click at [320, 123] on div "Content Messages that provide important information for your customers. Select …" at bounding box center [479, 388] width 776 height 683
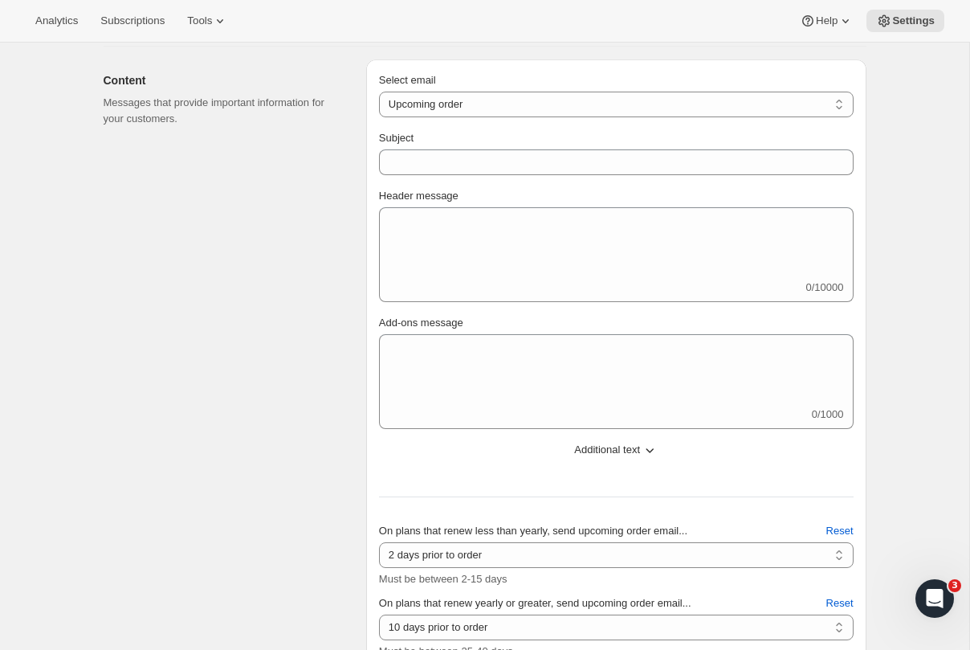
click at [236, 225] on div "Content Messages that provide important information for your customers." at bounding box center [229, 394] width 250 height 670
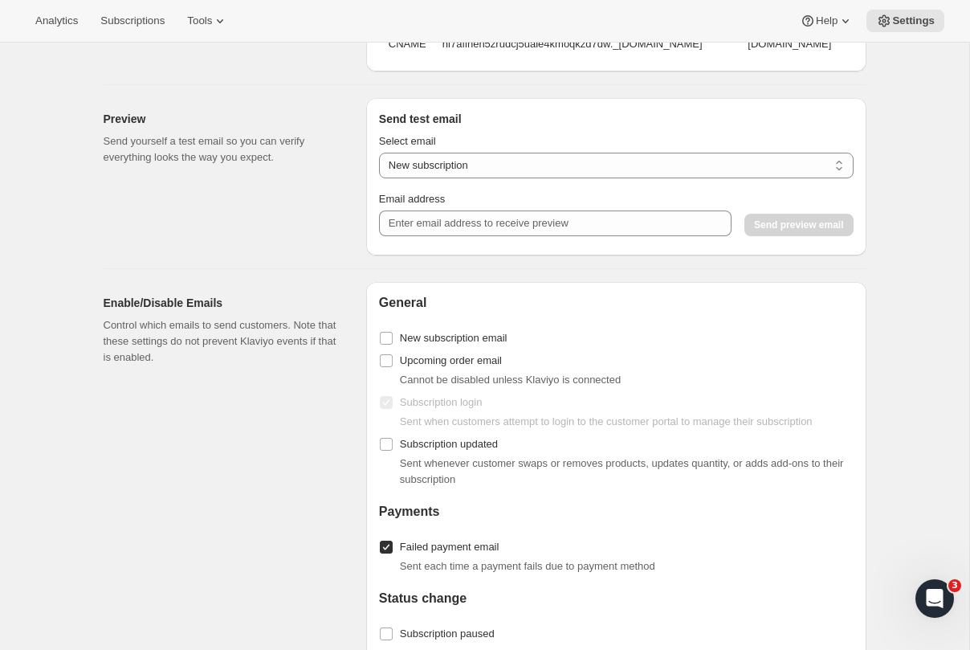
scroll to position [1371, 0]
